Goal: Information Seeking & Learning: Check status

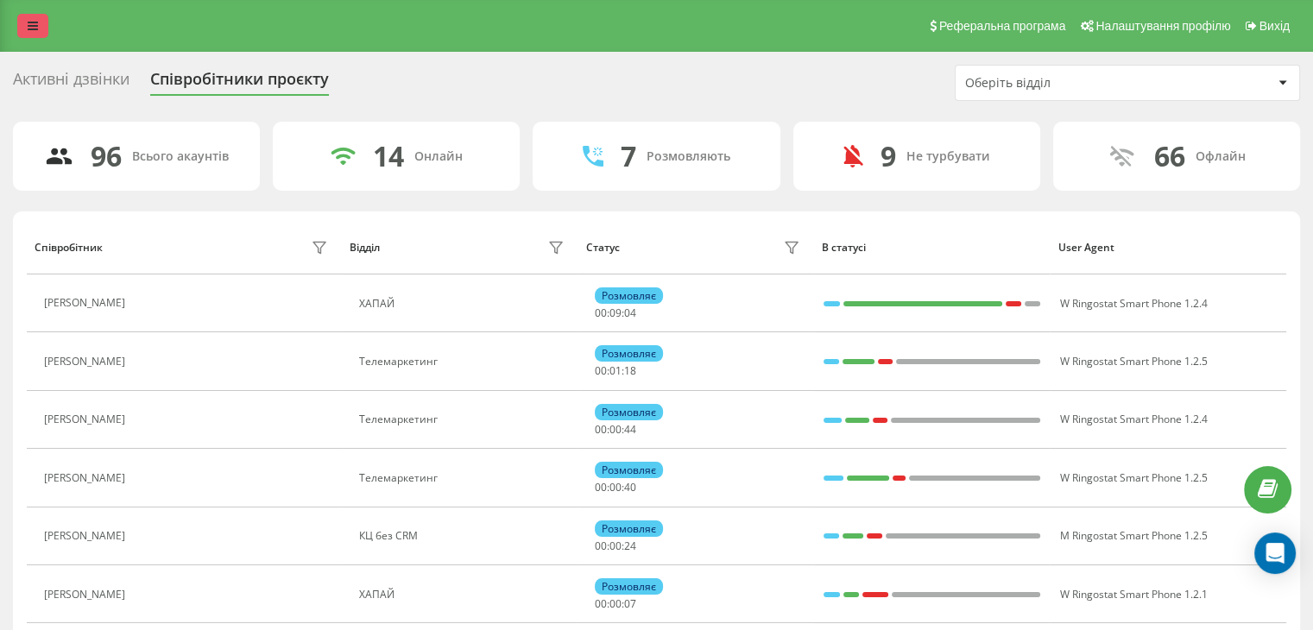
click at [19, 32] on link at bounding box center [32, 26] width 31 height 24
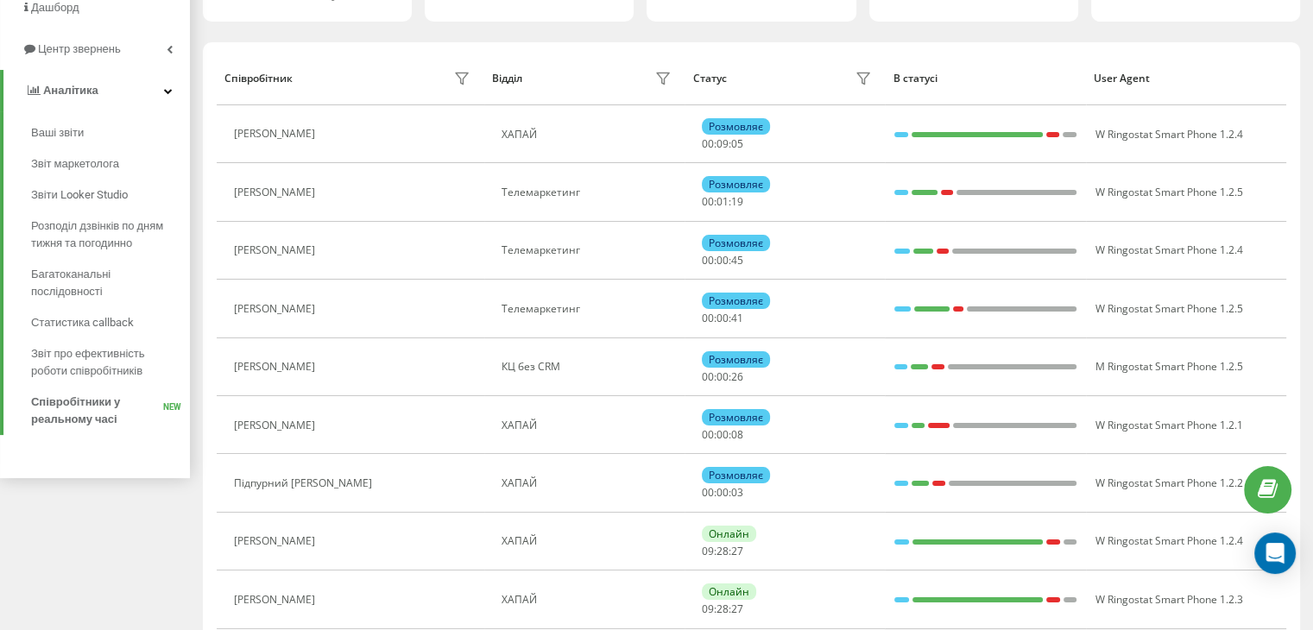
scroll to position [173, 0]
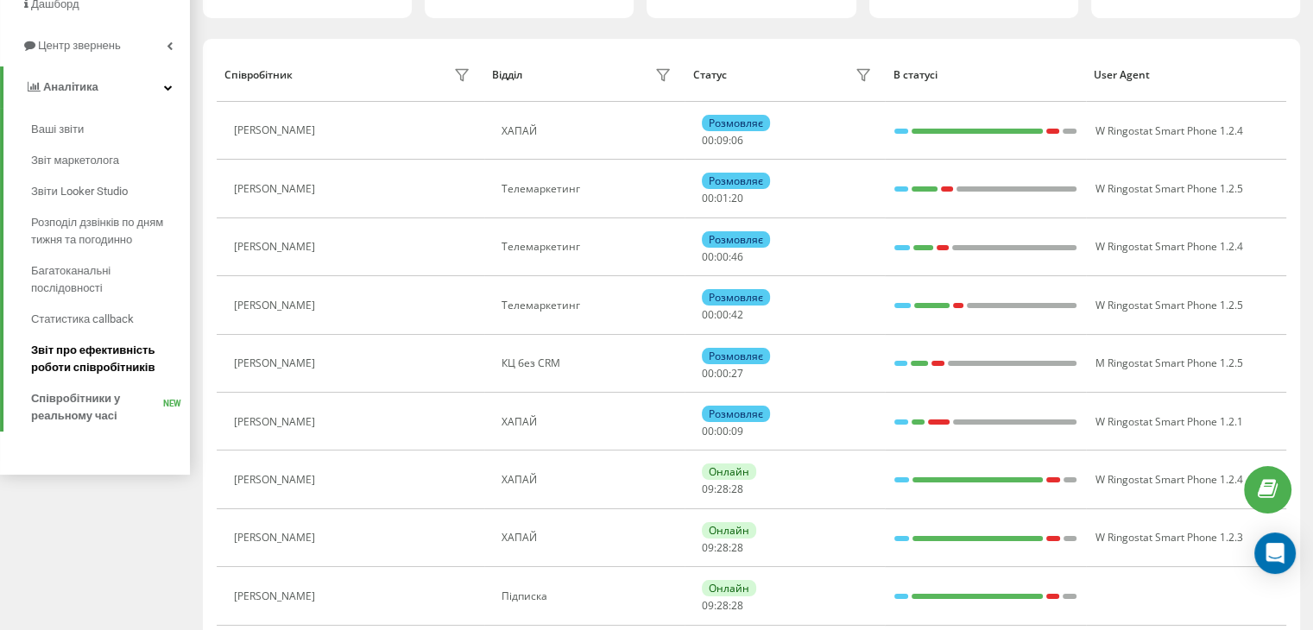
click at [80, 357] on span "Звіт про ефективність роботи співробітників" at bounding box center [106, 359] width 150 height 35
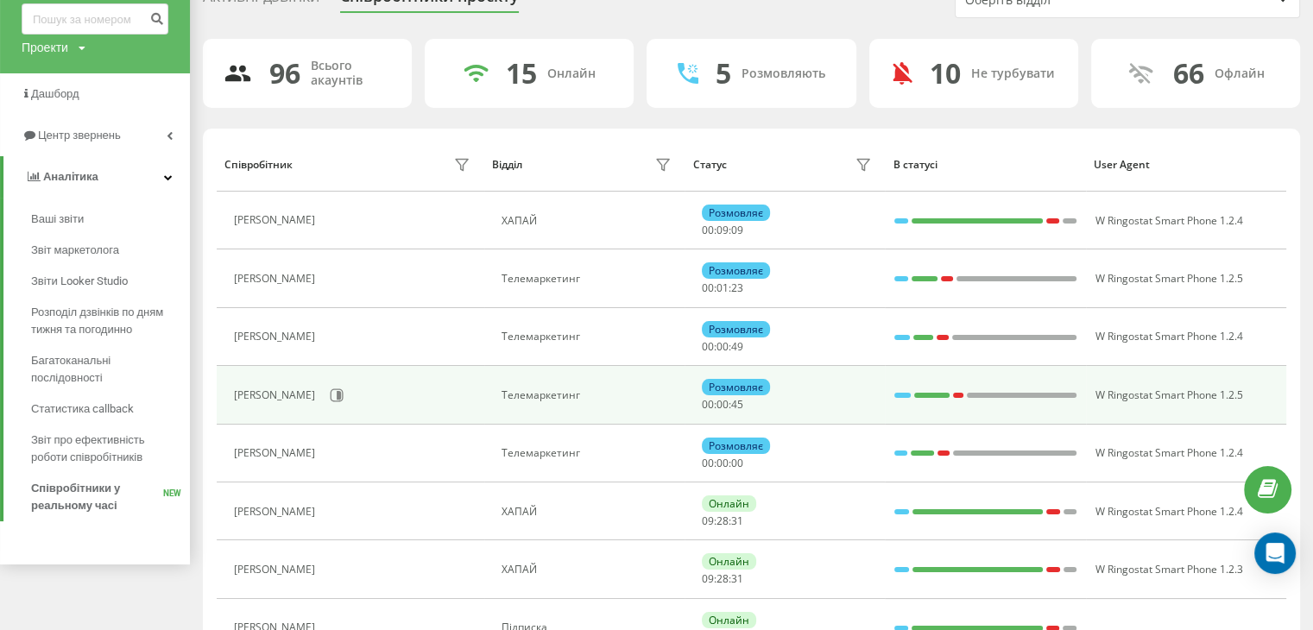
scroll to position [0, 0]
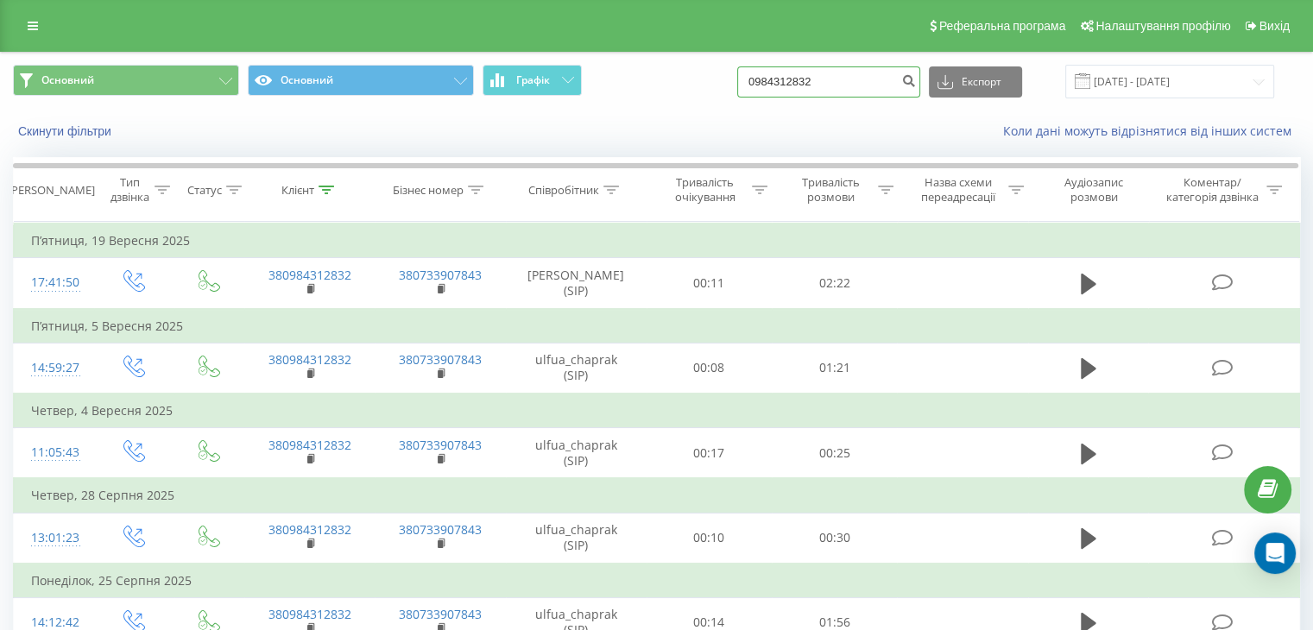
click at [805, 67] on input "0984312832" at bounding box center [828, 81] width 183 height 31
click at [804, 76] on input "0984312832" at bounding box center [828, 81] width 183 height 31
paste input "974483136"
drag, startPoint x: 771, startPoint y: 78, endPoint x: 782, endPoint y: 85, distance: 13.7
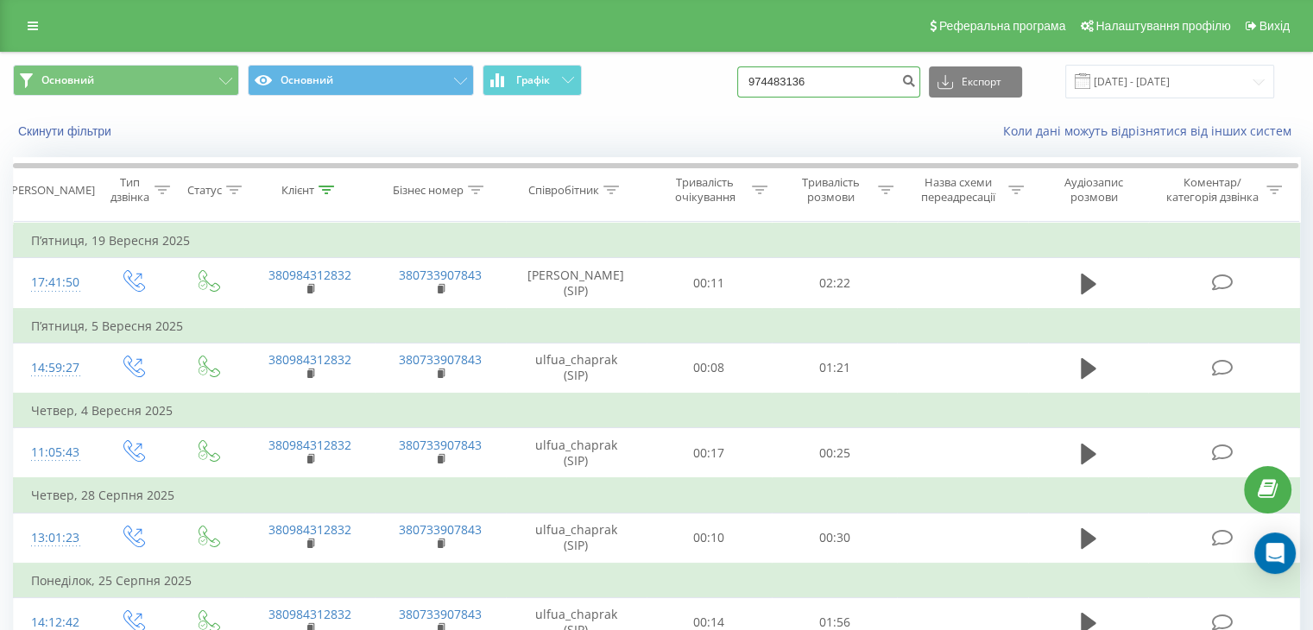
click at [772, 78] on input "974483136" at bounding box center [828, 81] width 183 height 31
type input "0974483136"
click at [916, 83] on icon "submit" at bounding box center [908, 78] width 15 height 10
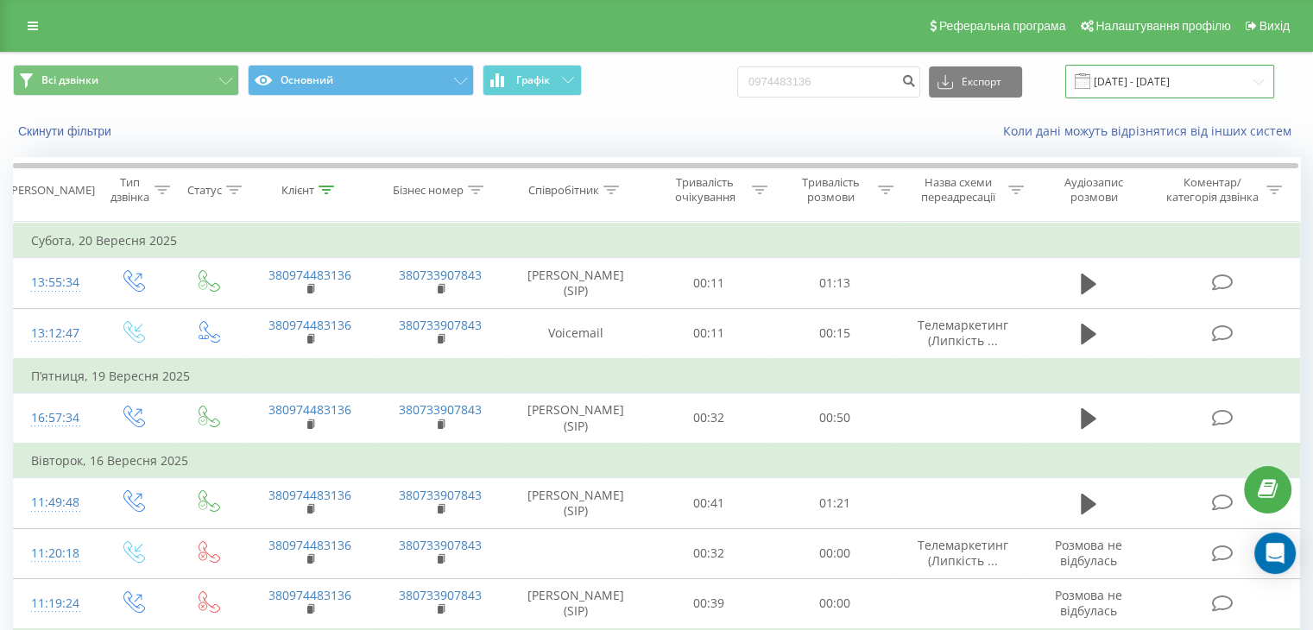
click at [1133, 81] on input "[DATE] - [DATE]" at bounding box center [1169, 82] width 209 height 34
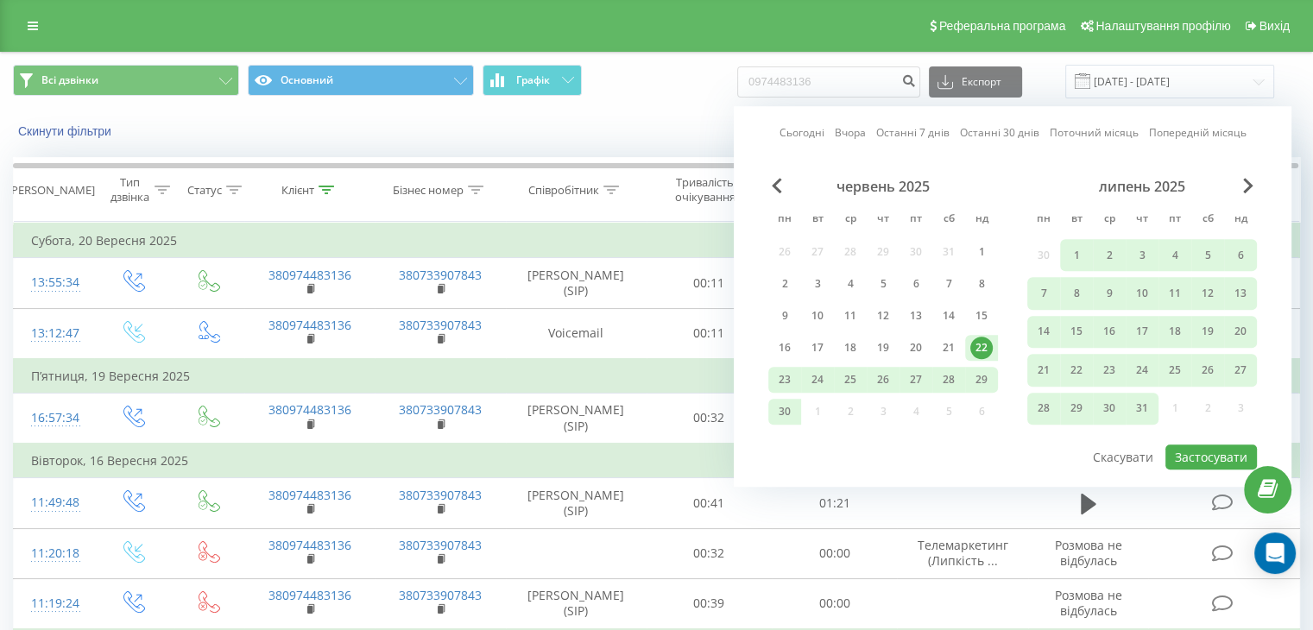
click at [1255, 182] on div "липень 2025" at bounding box center [1143, 186] width 230 height 17
click at [1248, 185] on span "Next Month" at bounding box center [1248, 186] width 10 height 16
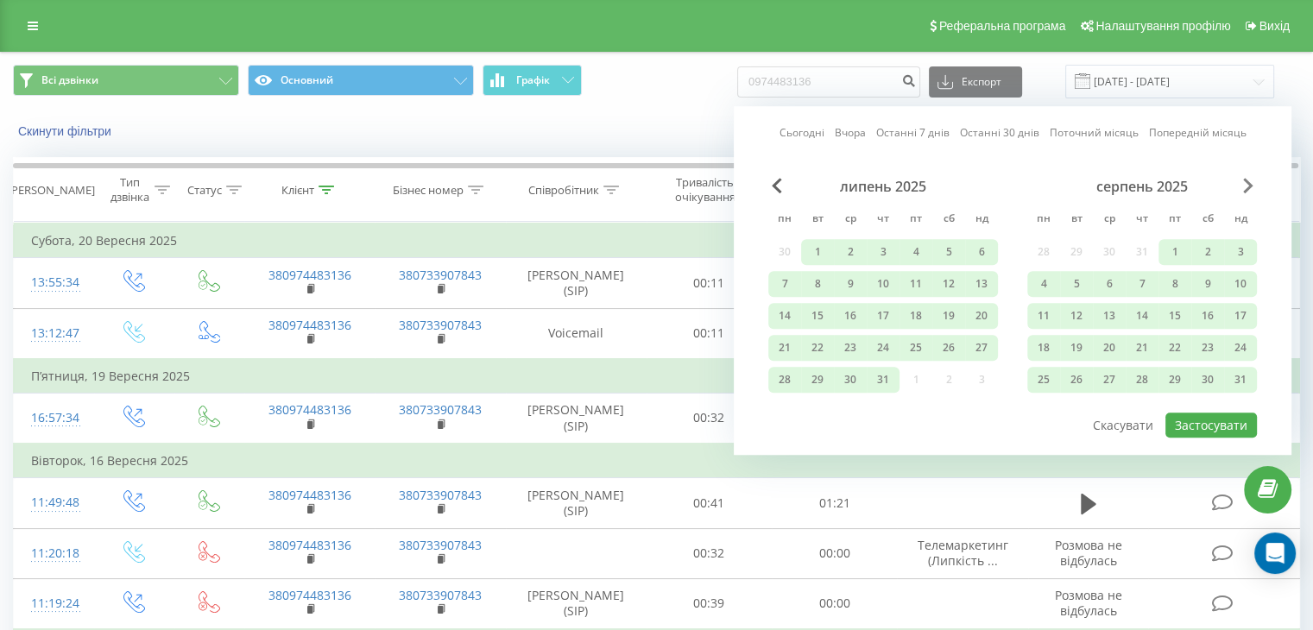
click at [1248, 185] on span "Next Month" at bounding box center [1248, 186] width 10 height 16
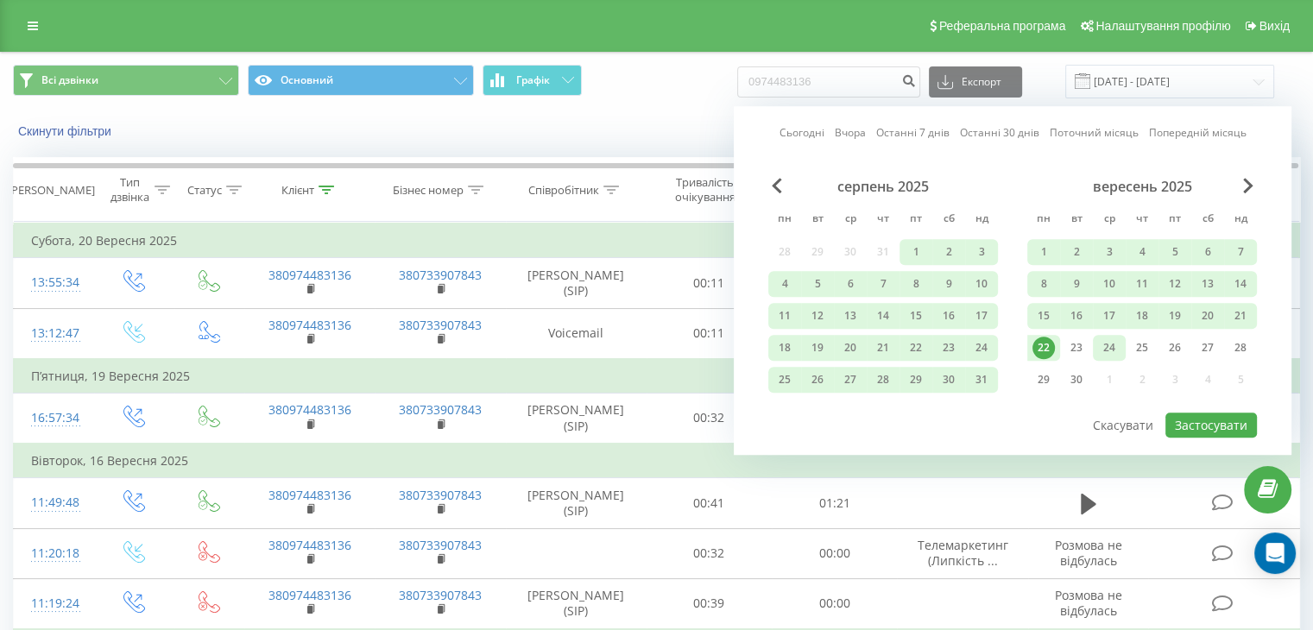
drag, startPoint x: 1050, startPoint y: 345, endPoint x: 1097, endPoint y: 343, distance: 46.7
click at [1097, 343] on div "22 23 24 25 26 27 28" at bounding box center [1143, 348] width 230 height 26
click at [616, 141] on div "Скинути фільтри Коли дані можуть відрізнятися вiд інших систем" at bounding box center [657, 131] width 1312 height 41
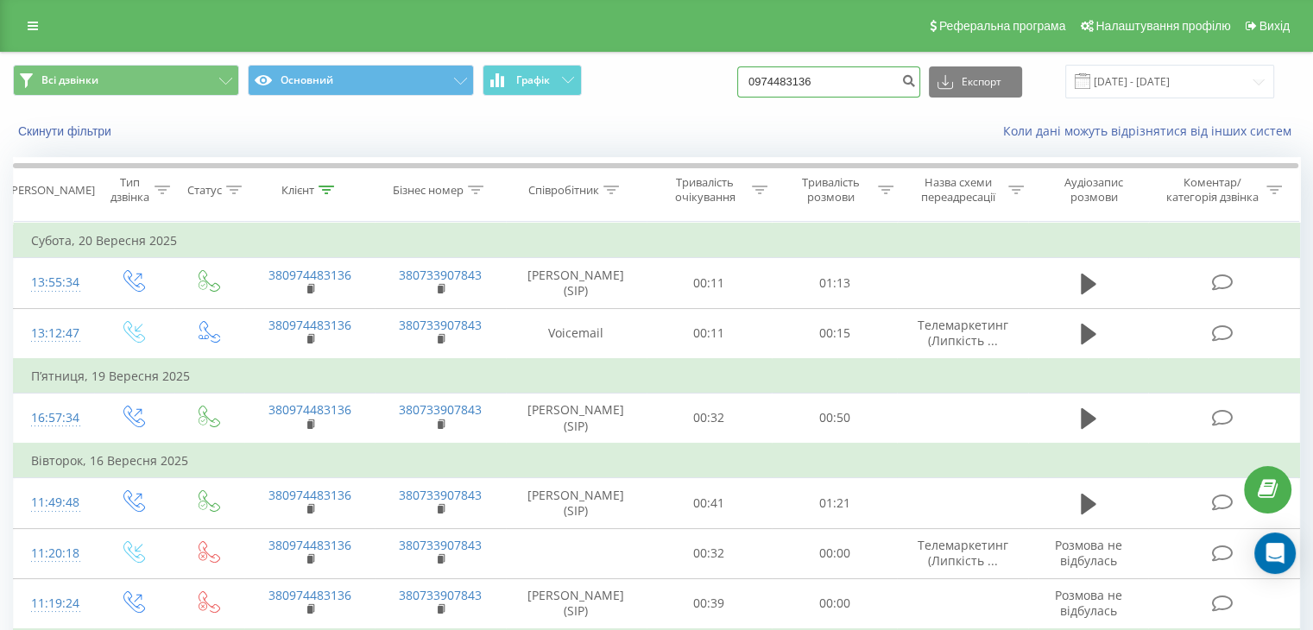
drag, startPoint x: 778, startPoint y: 77, endPoint x: 842, endPoint y: 77, distance: 63.9
click at [844, 78] on input "0974483136" at bounding box center [828, 81] width 183 height 31
paste input "36815174"
type input "0936815174"
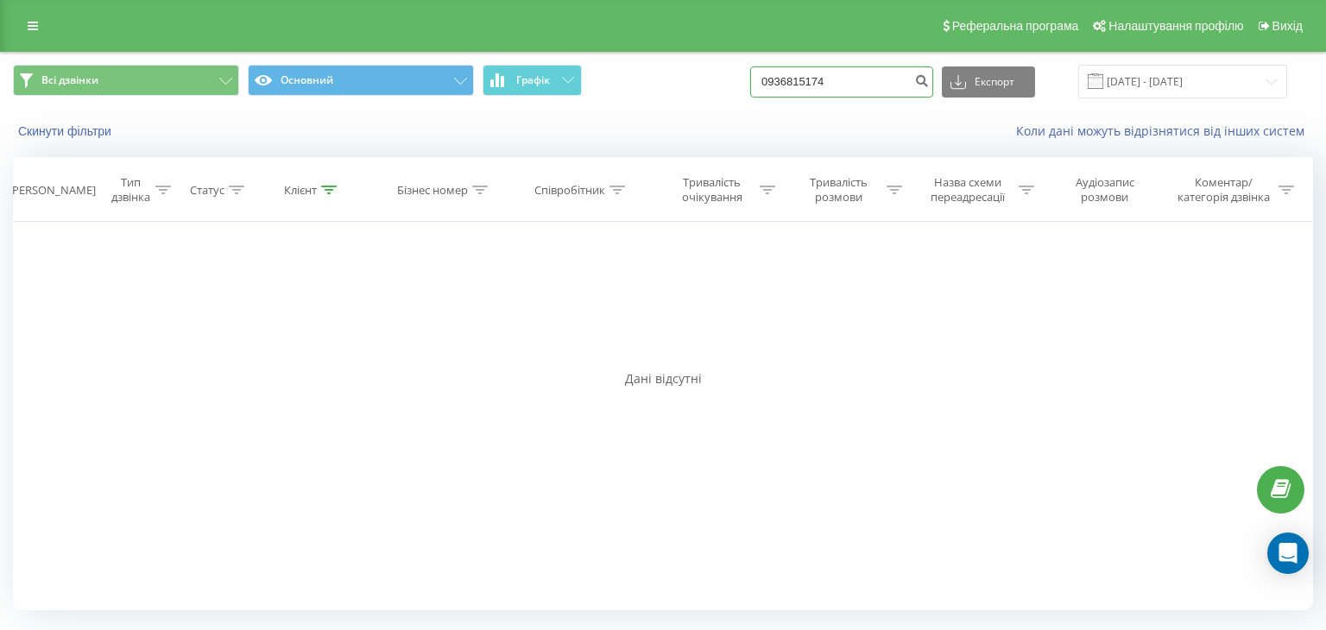
click at [798, 77] on input "0936815174" at bounding box center [841, 81] width 183 height 31
paste input "89006005"
type input "0989006005"
click at [929, 79] on icon "submit" at bounding box center [921, 78] width 15 height 10
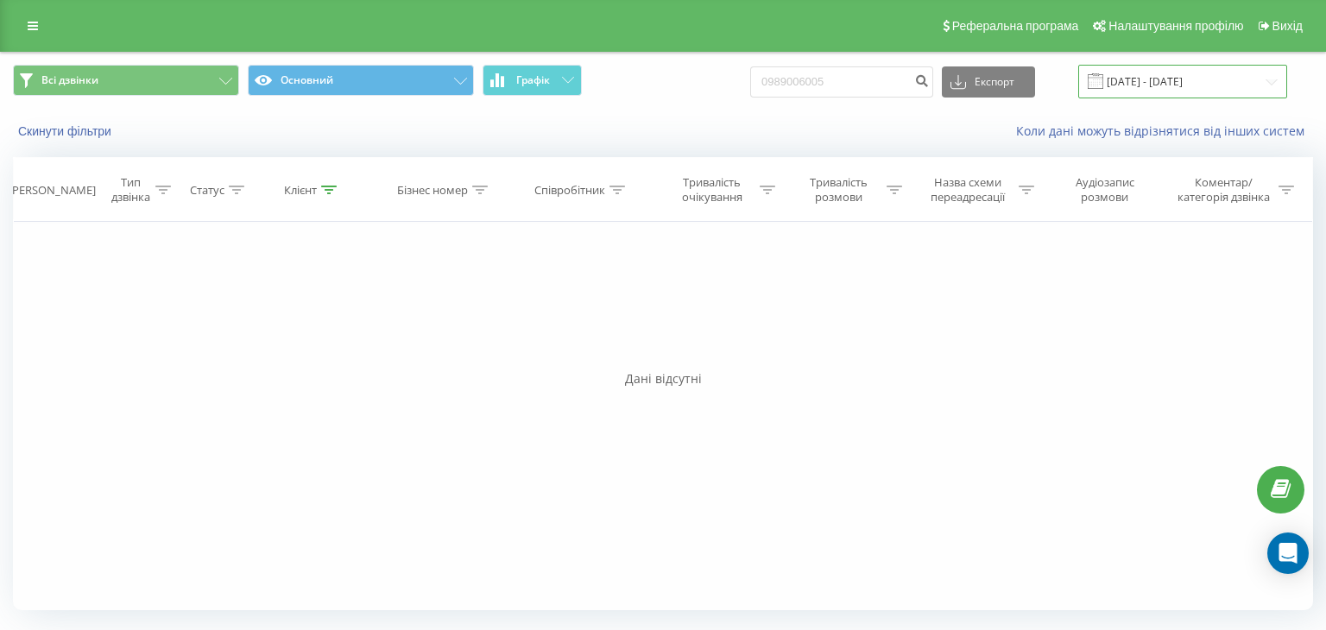
click at [1154, 83] on input "22.06.2025 - 22.09.2025" at bounding box center [1182, 82] width 209 height 34
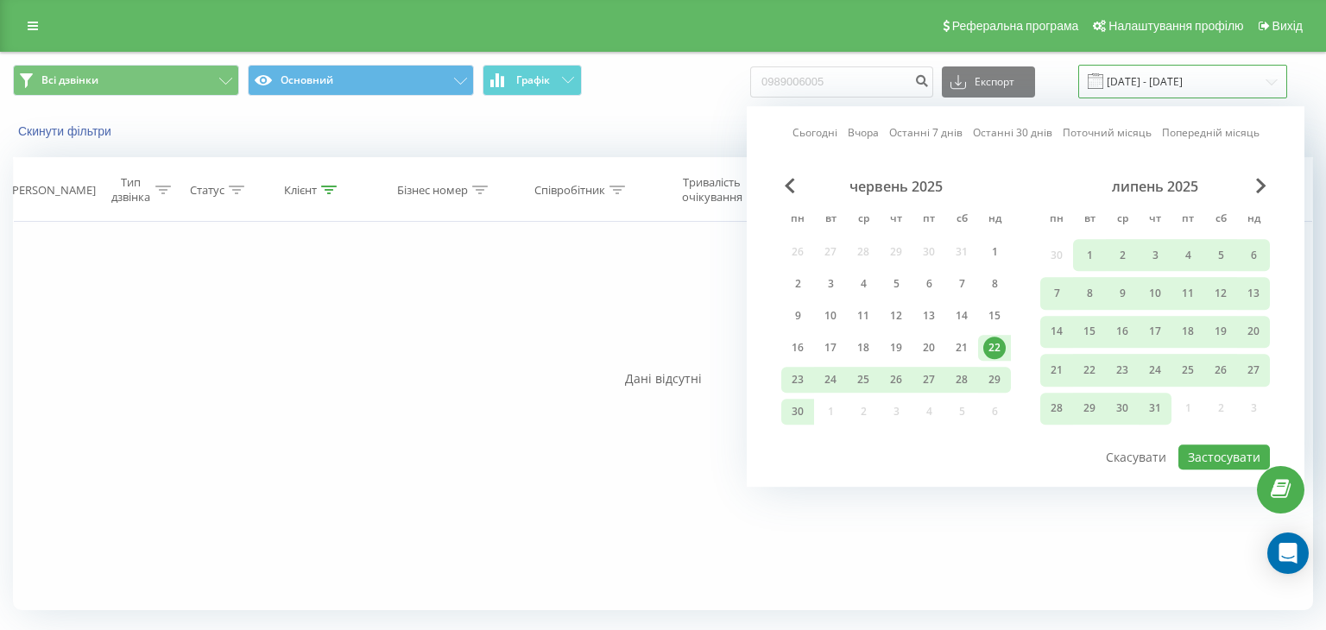
click at [1197, 82] on input "22.06.2025 - 22.09.2025" at bounding box center [1182, 82] width 209 height 34
click at [1261, 181] on span "Next Month" at bounding box center [1261, 186] width 10 height 16
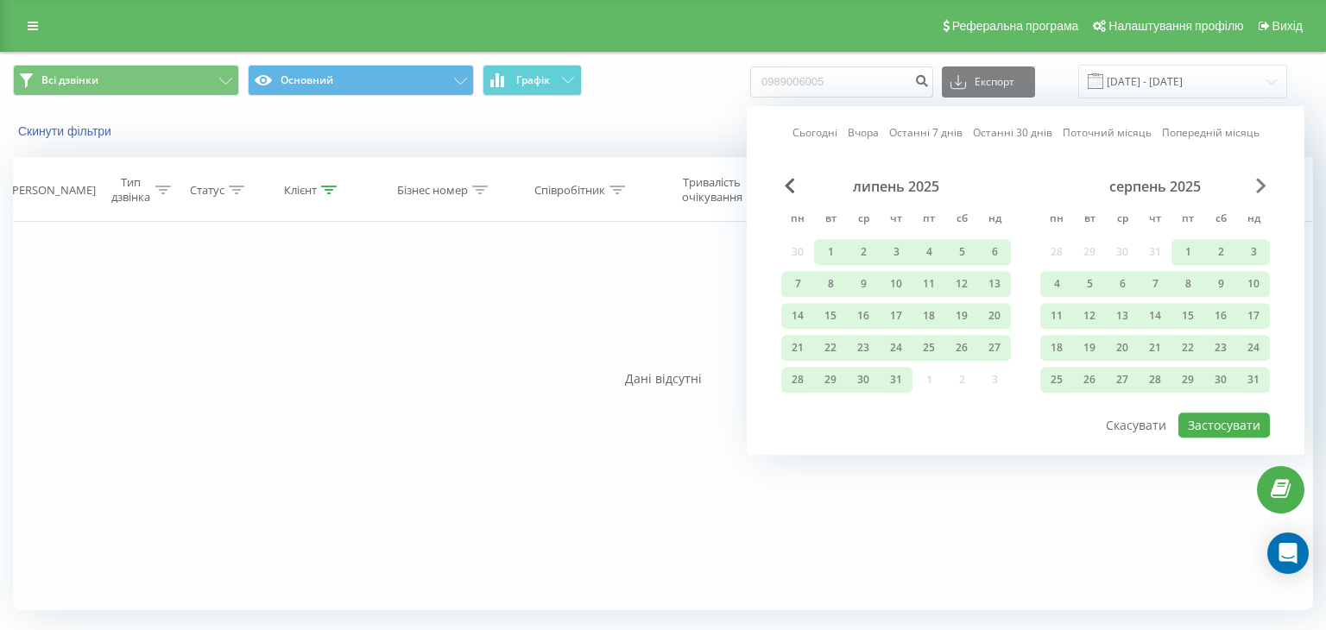
click at [1261, 181] on span "Next Month" at bounding box center [1261, 186] width 10 height 16
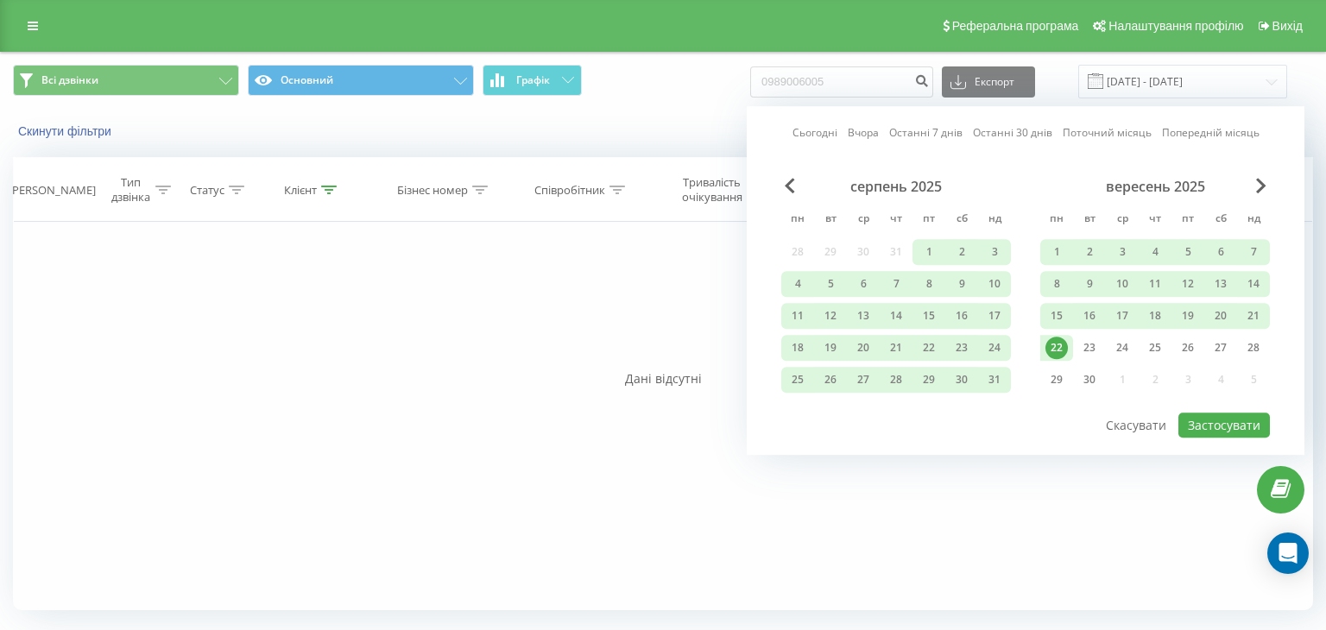
click at [1062, 352] on div "22" at bounding box center [1057, 348] width 22 height 22
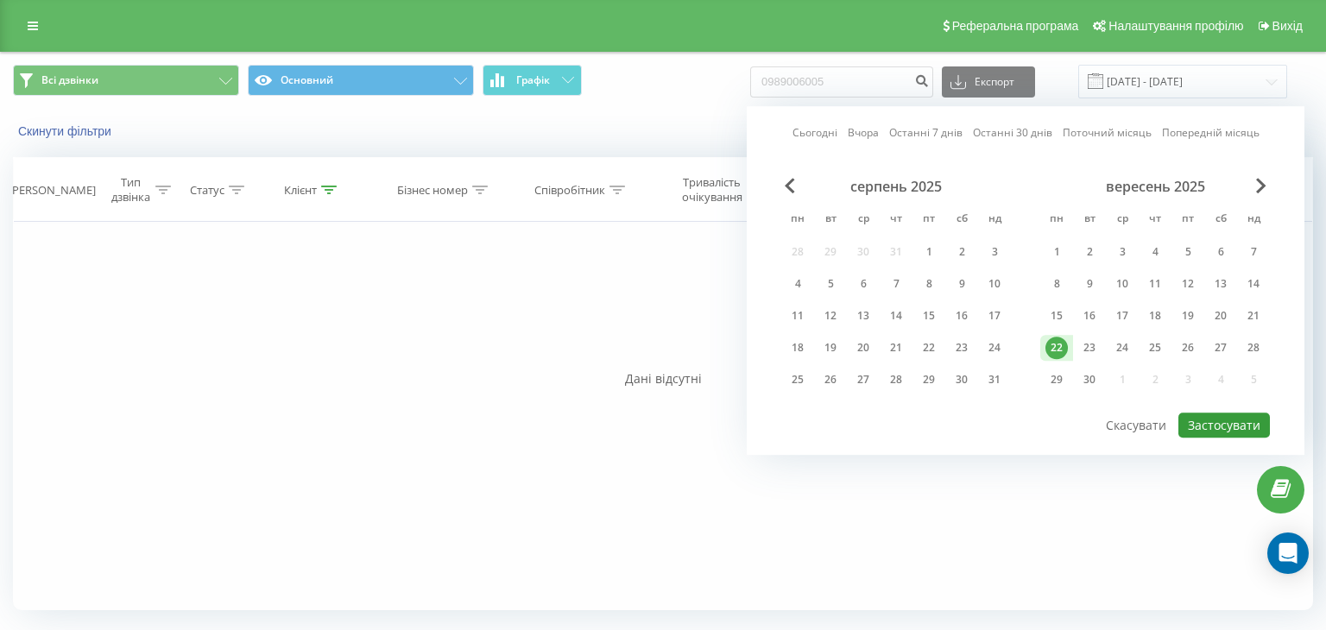
click at [1216, 422] on button "Застосувати" at bounding box center [1225, 425] width 92 height 25
type input "22.09.2025 - 22.09.2025"
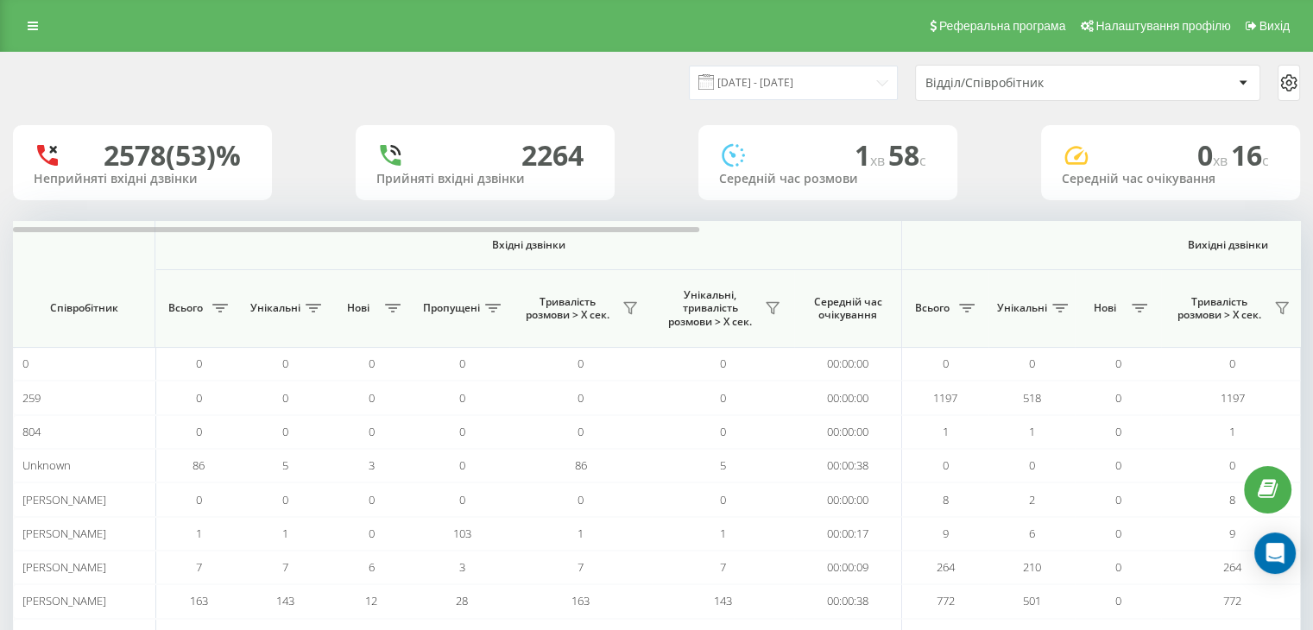
click at [944, 80] on div "Відділ/Співробітник" at bounding box center [1029, 83] width 206 height 15
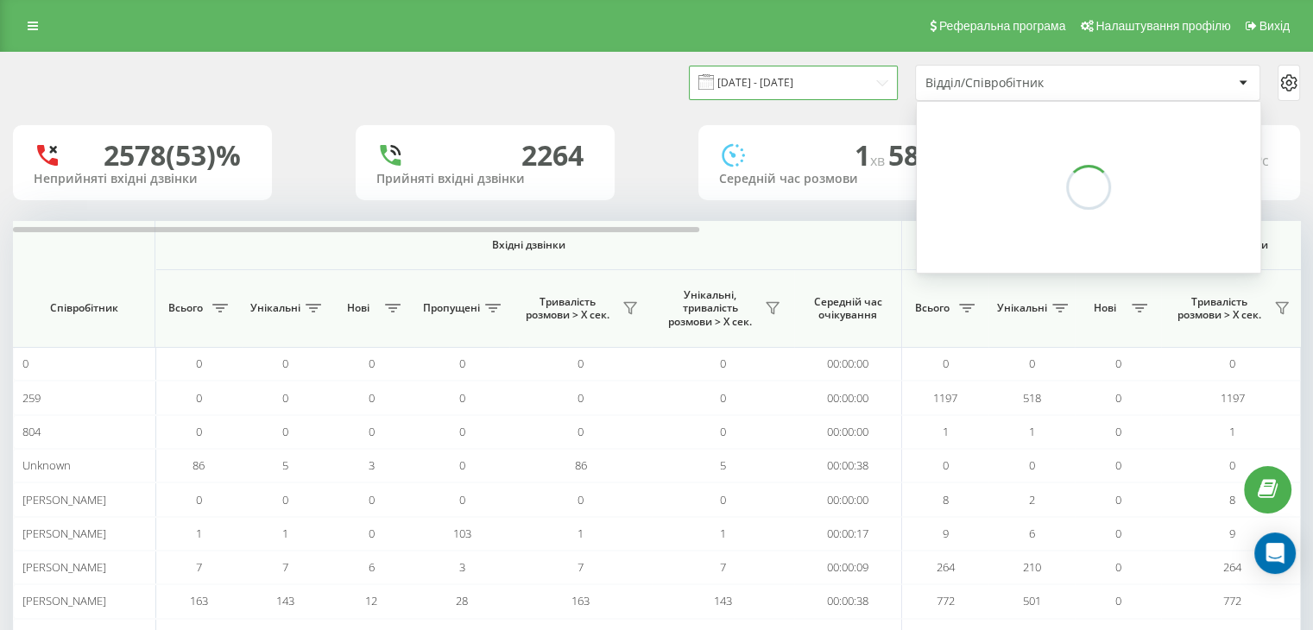
click at [876, 85] on input "[DATE] - [DATE]" at bounding box center [793, 83] width 209 height 34
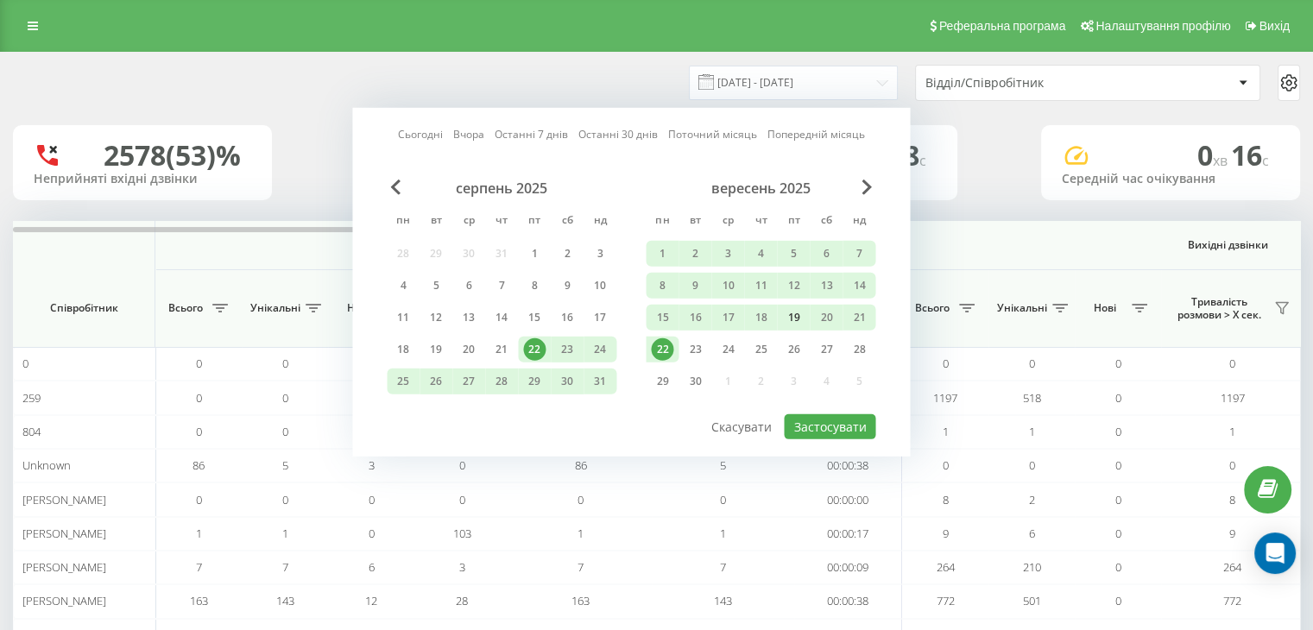
click at [798, 317] on div "19" at bounding box center [793, 318] width 22 height 22
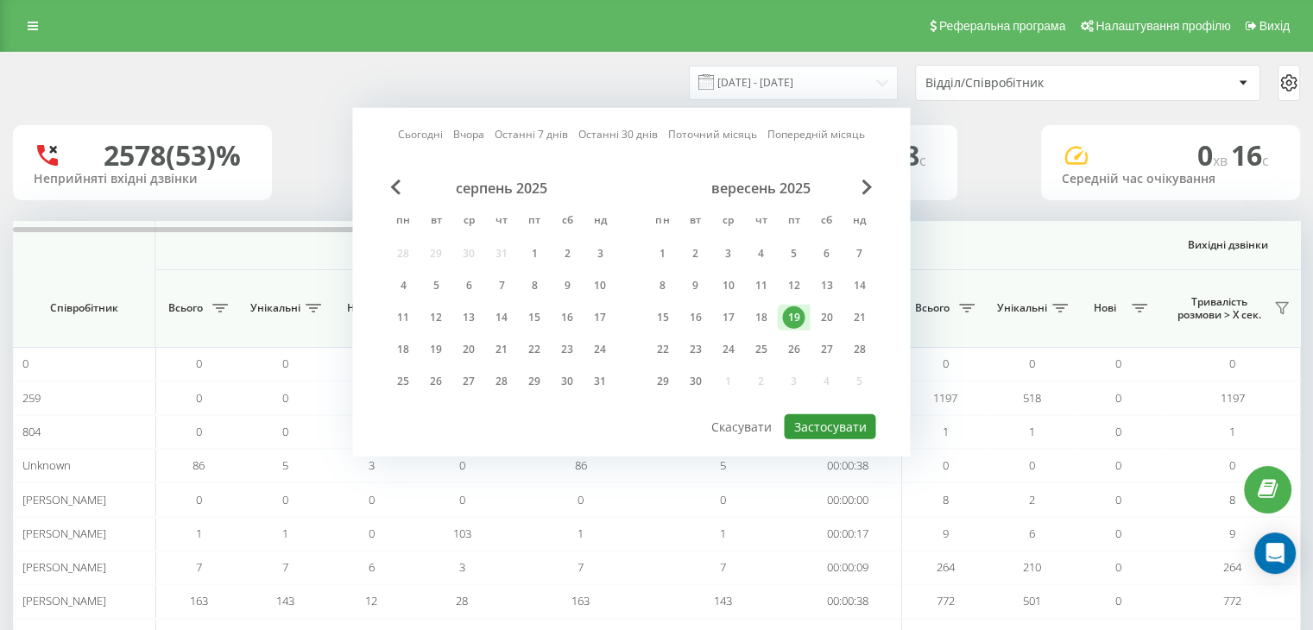
click at [840, 429] on button "Застосувати" at bounding box center [830, 426] width 92 height 25
type input "[DATE] - [DATE]"
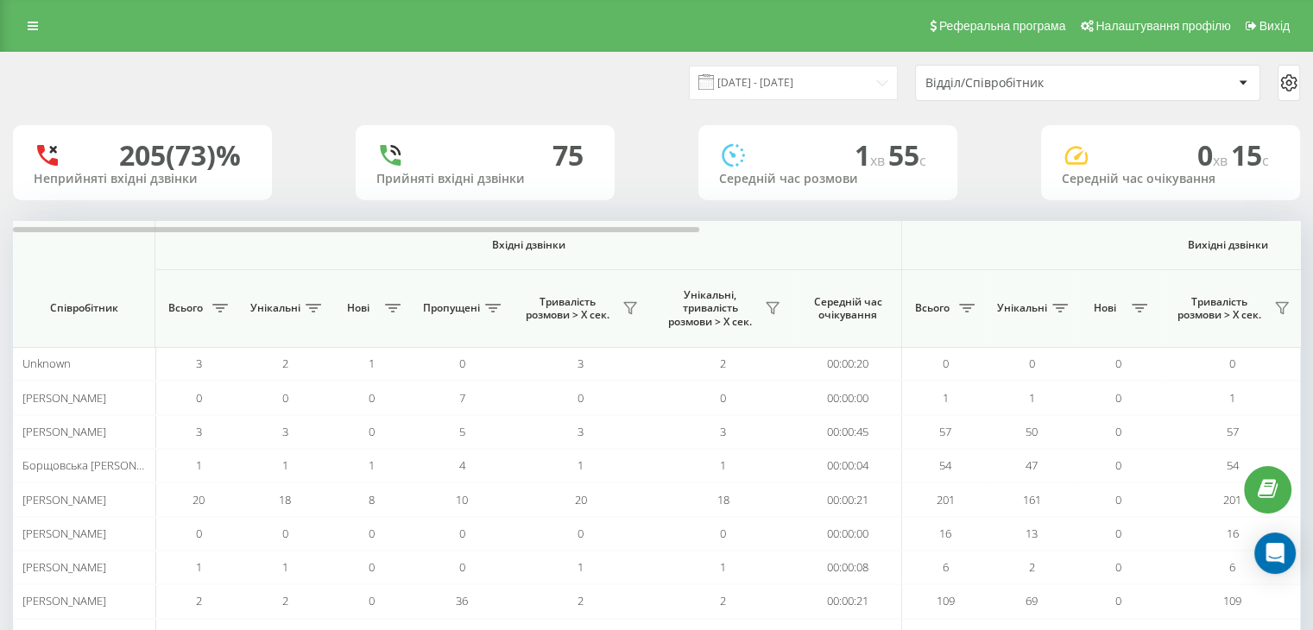
click at [1013, 97] on div "Відділ/Співробітник" at bounding box center [1088, 83] width 344 height 35
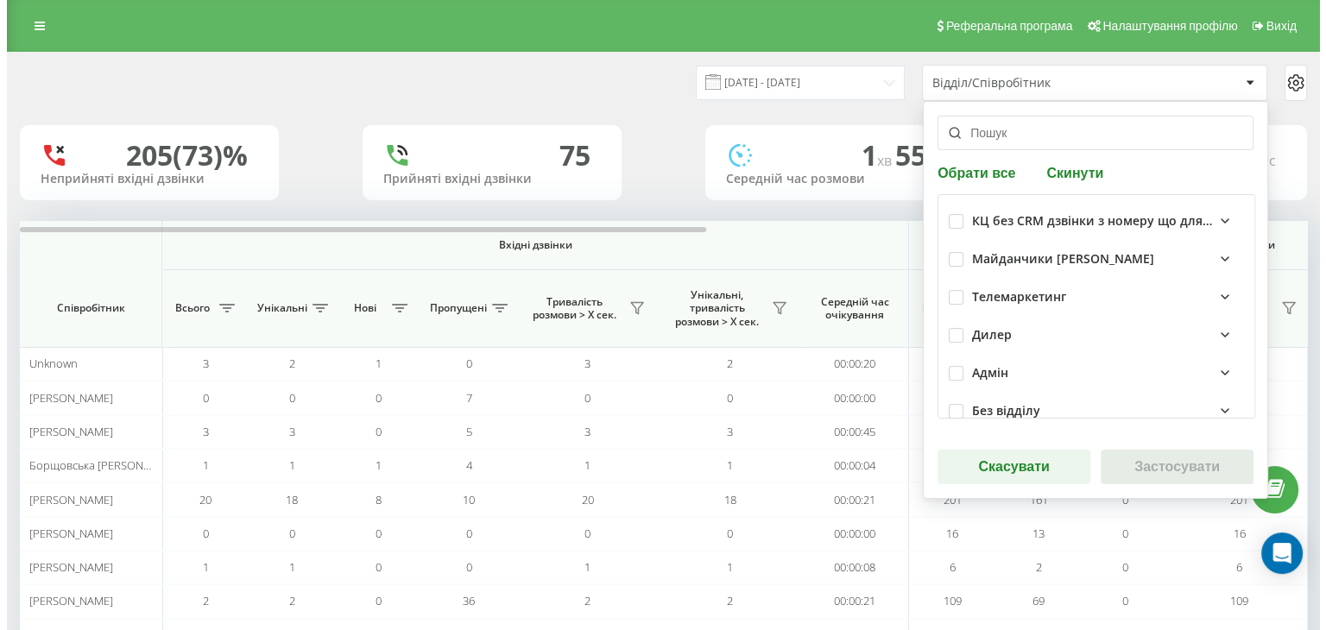
scroll to position [367, 0]
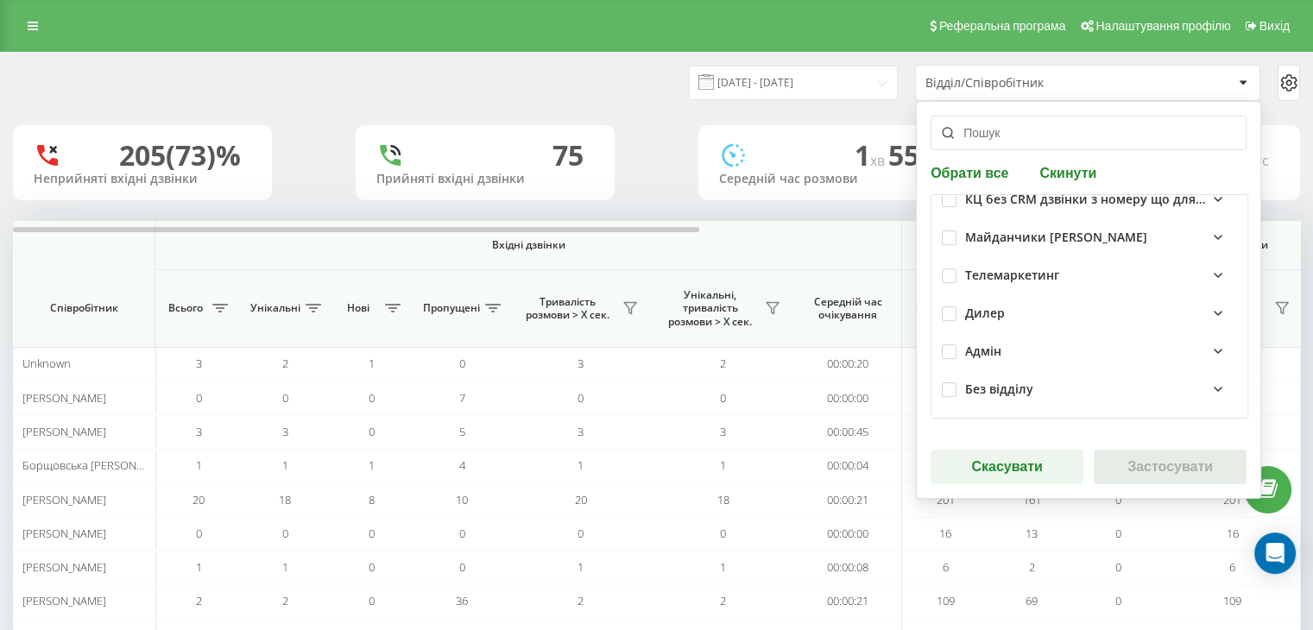
click at [995, 274] on div "Телемаркетинг" at bounding box center [1012, 276] width 94 height 15
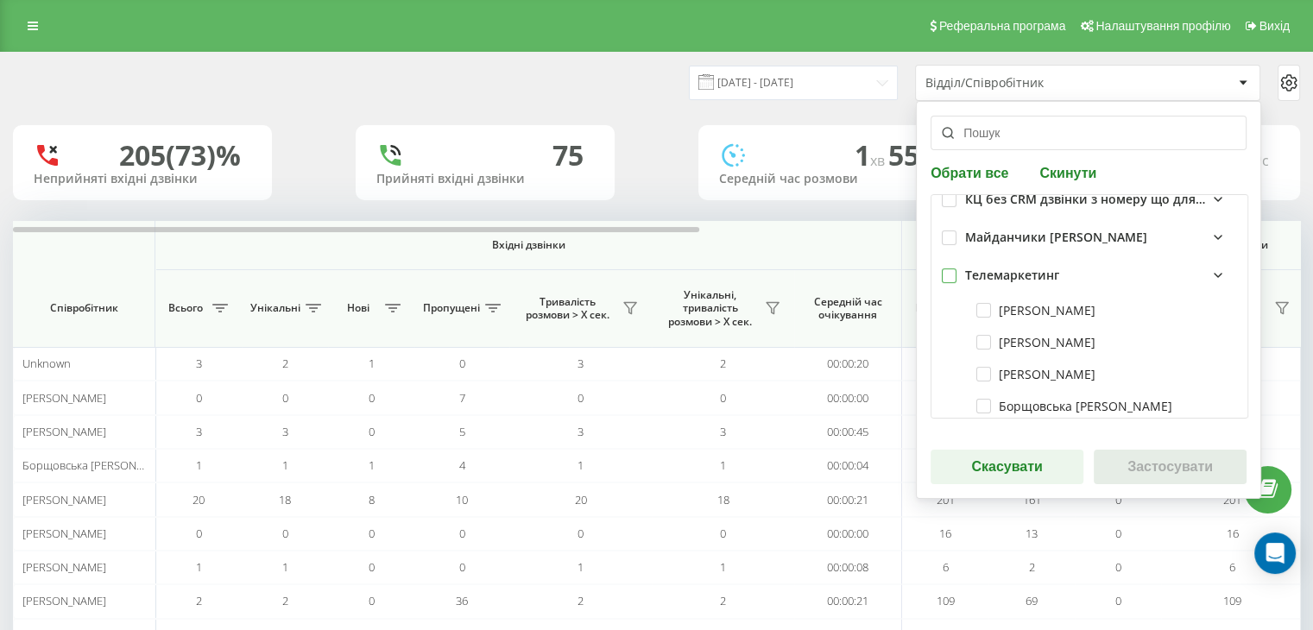
click at [943, 269] on label at bounding box center [949, 269] width 15 height 0
checkbox input "true"
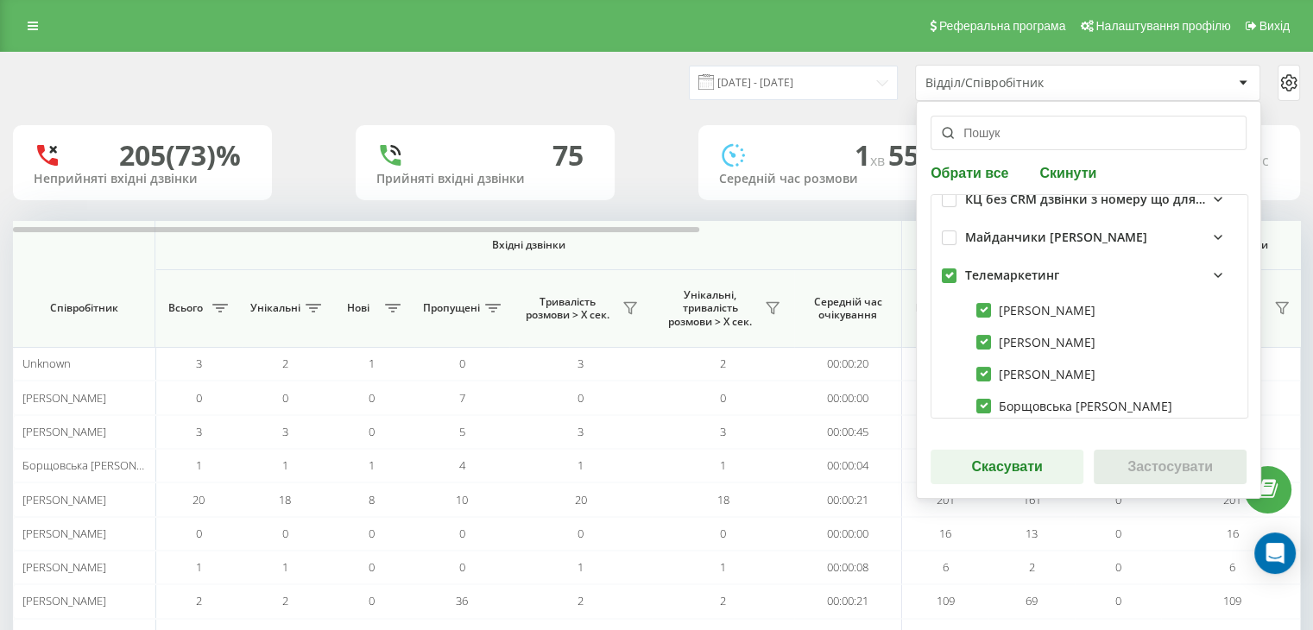
checkbox input "true"
click at [1122, 461] on button "Застосувати" at bounding box center [1170, 467] width 153 height 35
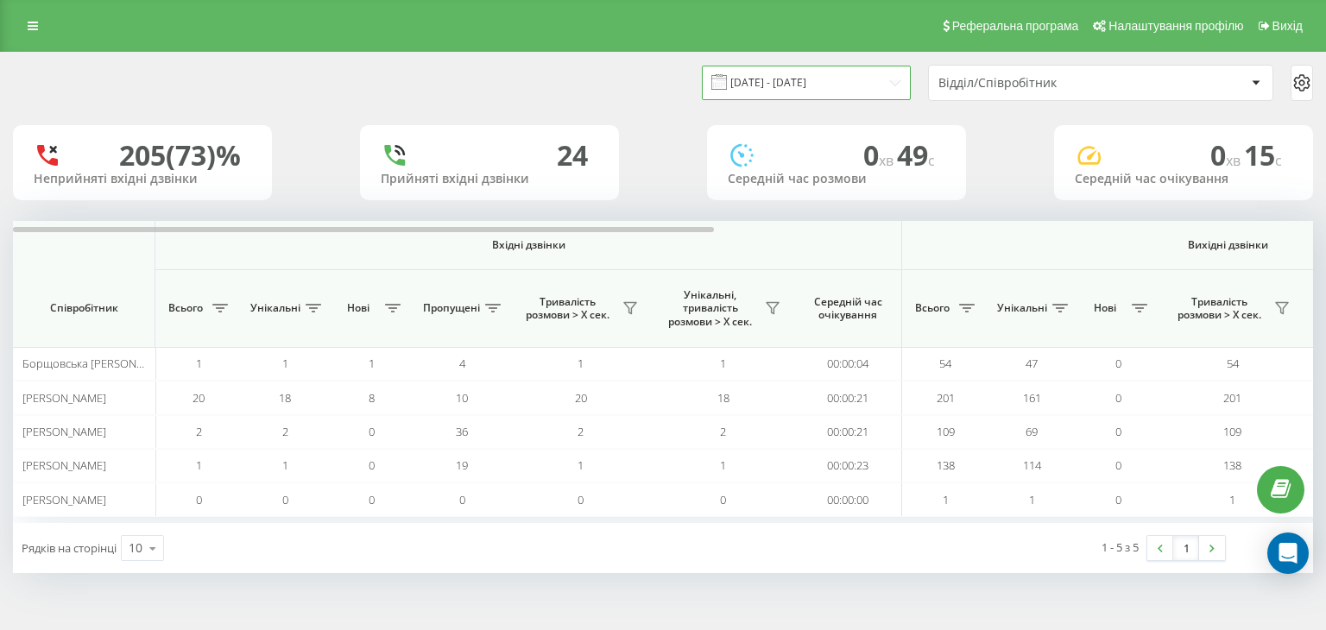
click at [786, 87] on input "[DATE] - [DATE]" at bounding box center [806, 83] width 209 height 34
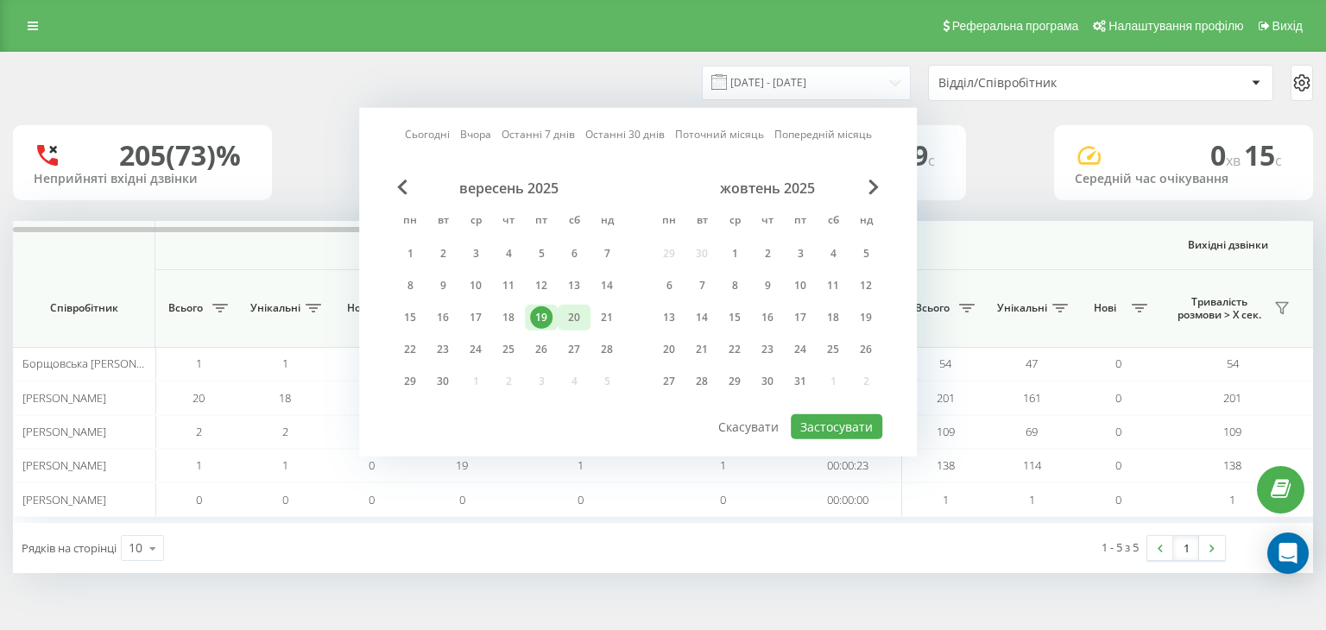
click at [562, 319] on div "20" at bounding box center [574, 318] width 33 height 26
click at [858, 421] on button "Застосувати" at bounding box center [837, 426] width 92 height 25
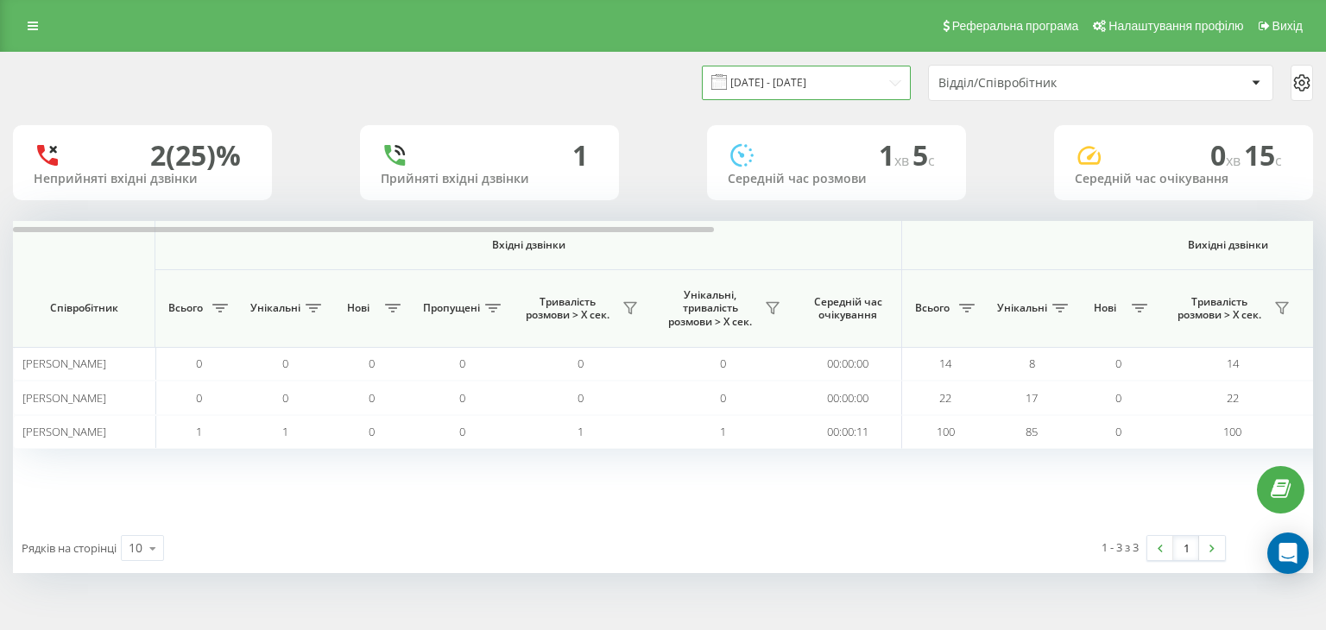
click at [762, 84] on input "[DATE] - [DATE]" at bounding box center [806, 83] width 209 height 34
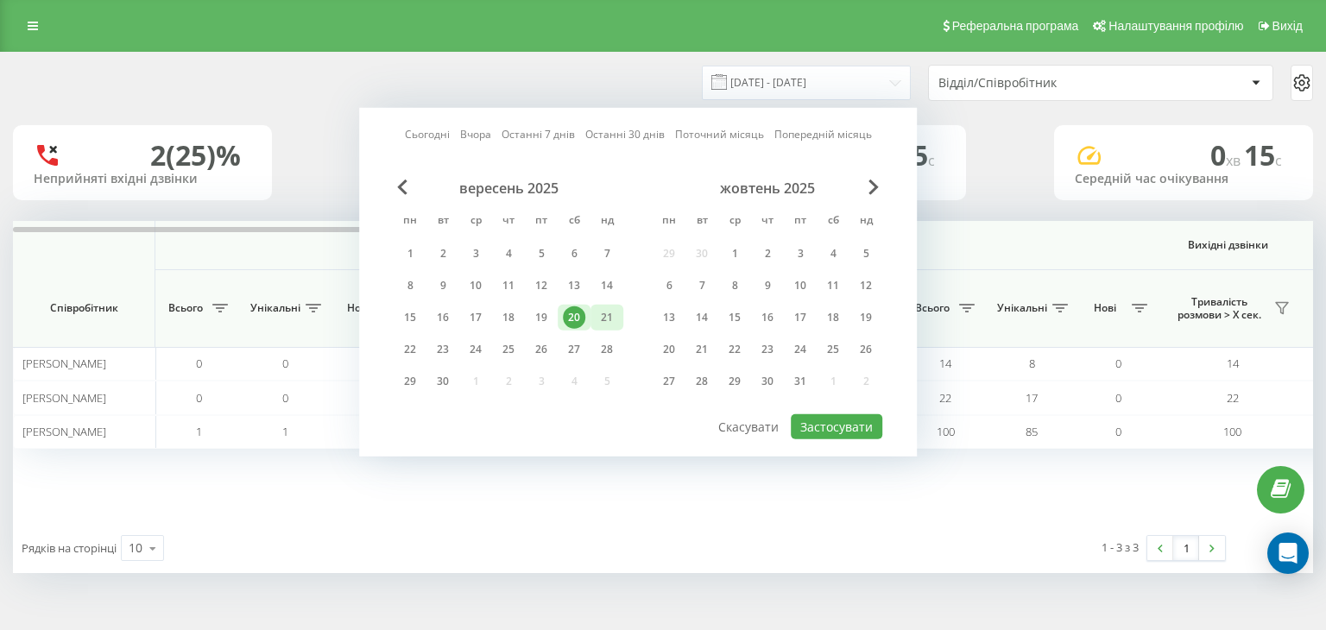
click at [602, 319] on div "21" at bounding box center [607, 318] width 22 height 22
click at [851, 423] on button "Застосувати" at bounding box center [837, 426] width 92 height 25
type input "[DATE] - [DATE]"
